Goal: Find specific page/section: Locate a particular part of the current website

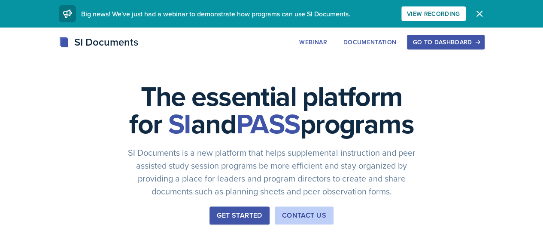
click at [485, 36] on button "Go to Dashboard" at bounding box center [445, 42] width 77 height 15
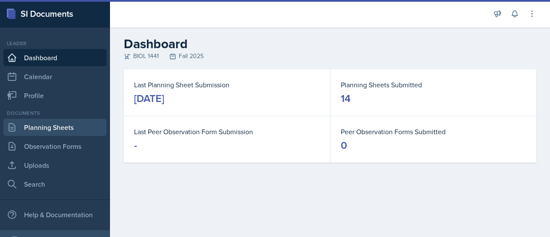
click at [63, 131] on link "Planning Sheets" at bounding box center [54, 127] width 103 height 17
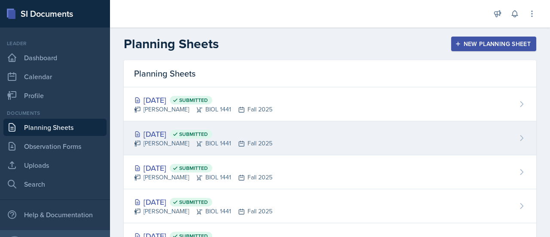
scroll to position [34, 0]
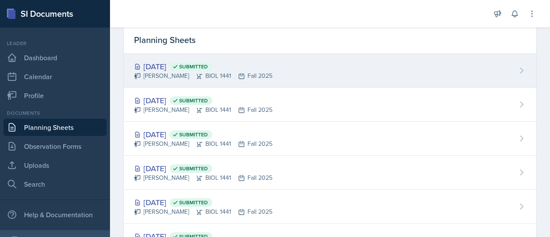
click at [171, 67] on div "[DATE] Submitted" at bounding box center [203, 67] width 138 height 12
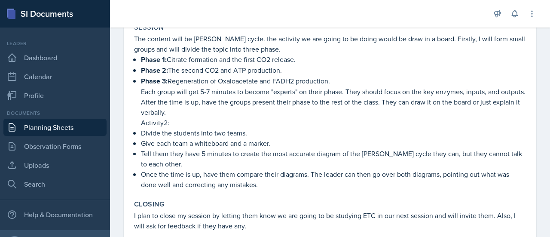
scroll to position [162, 0]
click at [262, 159] on p "Tell them they have 5 minutes to create the most accurate diagram of the [PERSO…" at bounding box center [333, 158] width 385 height 21
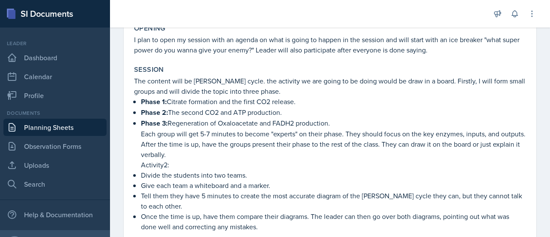
scroll to position [119, 0]
drag, startPoint x: 138, startPoint y: 97, endPoint x: 360, endPoint y: 122, distance: 222.6
click at [360, 122] on div "The content will be [PERSON_NAME] cycle. the activity we are going to be doing …" at bounding box center [330, 153] width 392 height 156
copy ul "Phase 1: Citrate formation and the first CO2​ release. Phase 2: The second CO2​…"
click at [414, 118] on p "Phase 3: Regeneration of Oxaloacetate and FADH2​ production." at bounding box center [333, 122] width 385 height 11
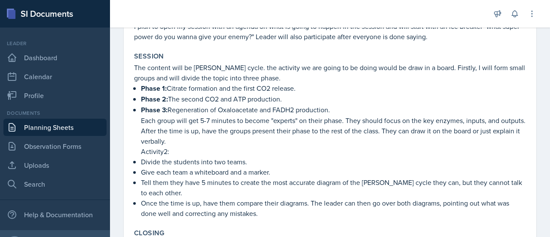
scroll to position [133, 0]
click at [0, 19] on div "SI Documents" at bounding box center [55, 13] width 110 height 27
click at [0, 21] on div "SI Documents" at bounding box center [55, 13] width 110 height 27
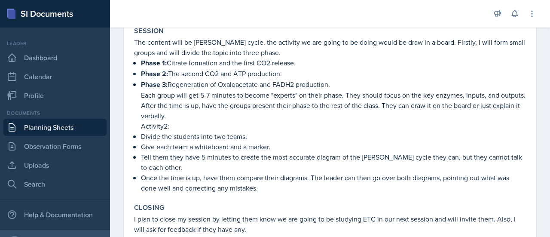
scroll to position [159, 0]
